Goal: Task Accomplishment & Management: Manage account settings

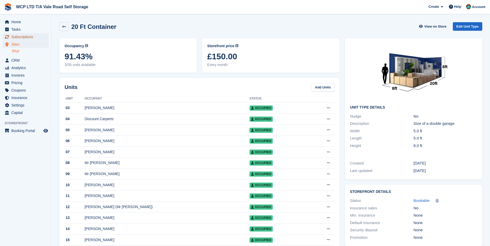
click at [17, 38] on span "Subscriptions" at bounding box center [26, 36] width 31 height 7
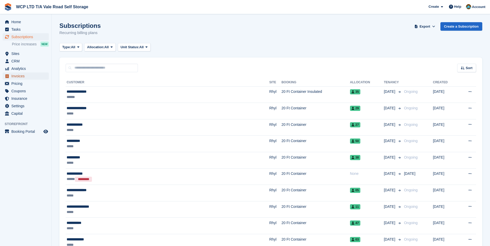
click at [20, 76] on span "Invoices" at bounding box center [26, 76] width 31 height 7
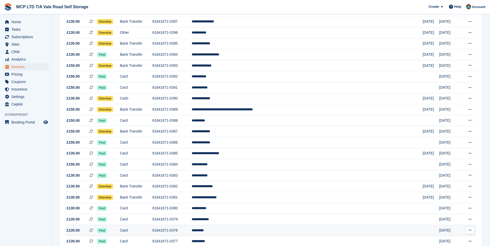
scroll to position [155, 0]
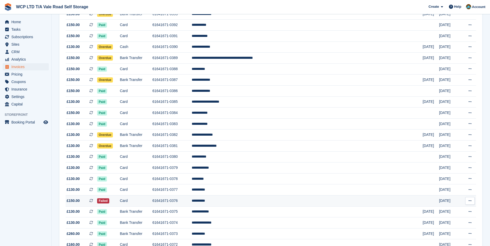
click at [192, 199] on td "61641671-0376" at bounding box center [171, 201] width 39 height 11
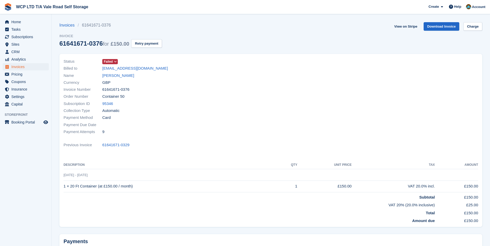
click at [116, 60] on icon at bounding box center [115, 61] width 3 height 3
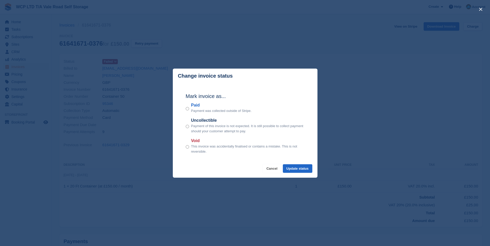
click at [275, 169] on button "Cancel" at bounding box center [272, 169] width 18 height 9
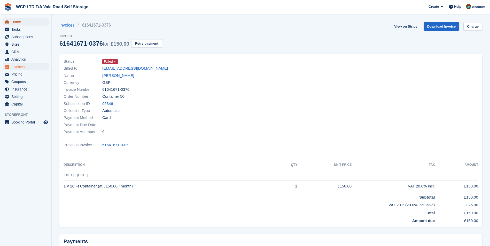
click at [16, 24] on span "Home" at bounding box center [26, 21] width 31 height 7
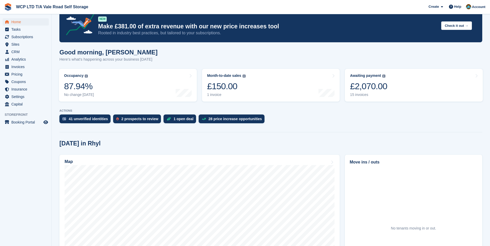
scroll to position [26, 0]
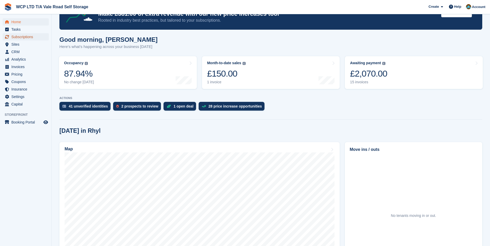
click at [13, 37] on span "Subscriptions" at bounding box center [26, 36] width 31 height 7
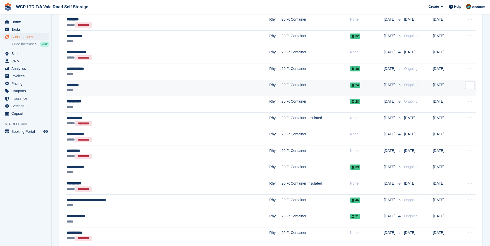
scroll to position [336, 0]
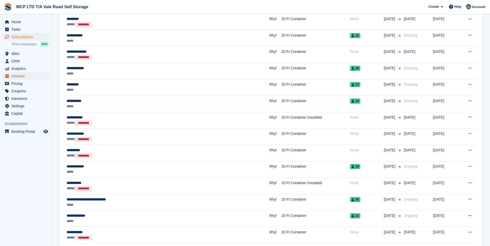
click at [17, 75] on span "Invoices" at bounding box center [26, 76] width 31 height 7
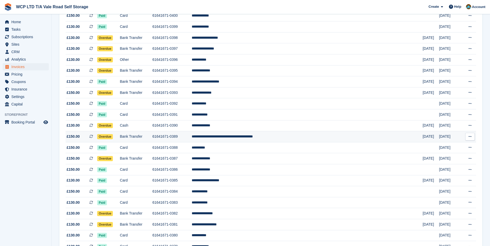
scroll to position [77, 0]
